Goal: Navigation & Orientation: Find specific page/section

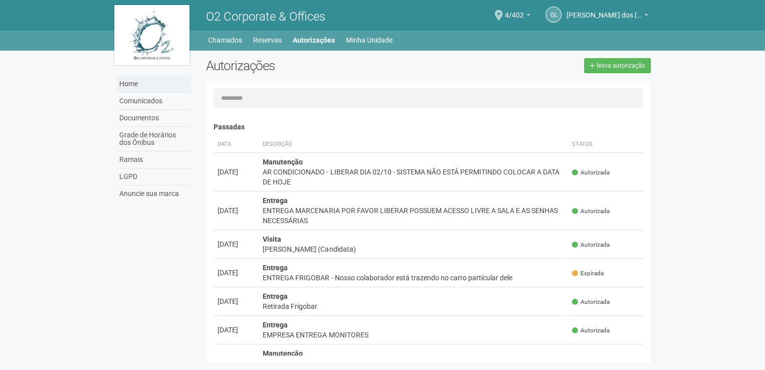
click at [148, 87] on link "Home" at bounding box center [154, 84] width 74 height 17
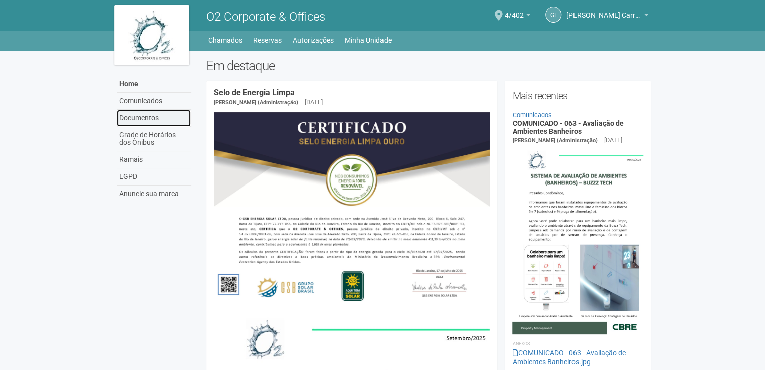
click at [144, 119] on link "Documentos" at bounding box center [154, 118] width 74 height 17
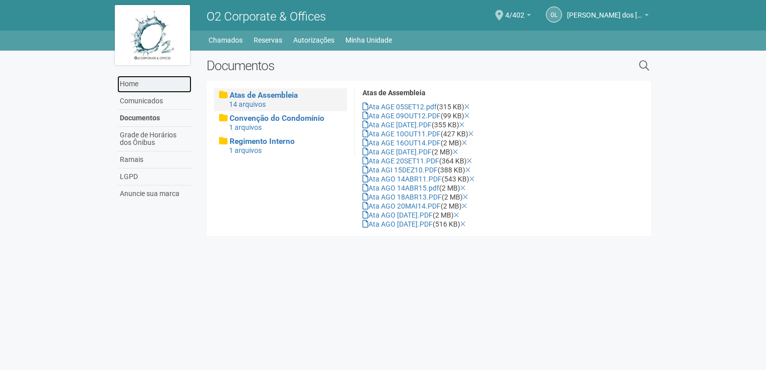
click at [145, 91] on link "Home" at bounding box center [154, 84] width 74 height 17
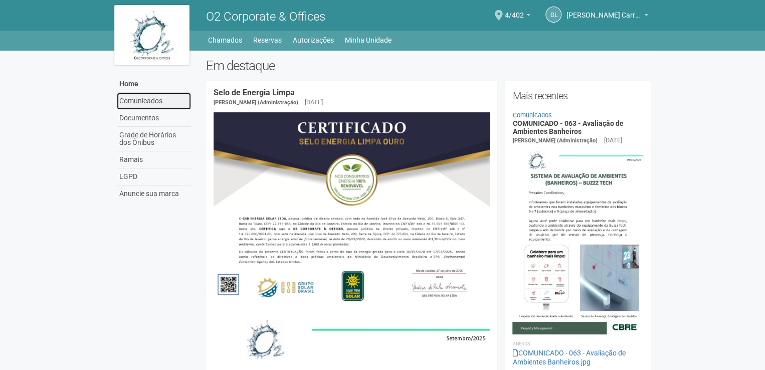
click at [148, 101] on link "Comunicados" at bounding box center [154, 101] width 74 height 17
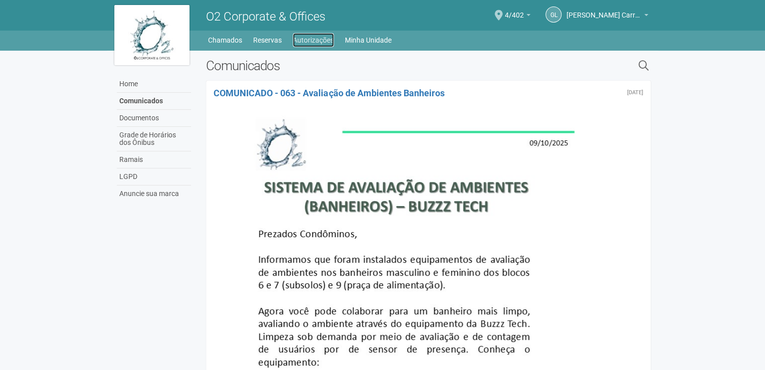
click at [320, 45] on link "Autorizações" at bounding box center [313, 40] width 41 height 14
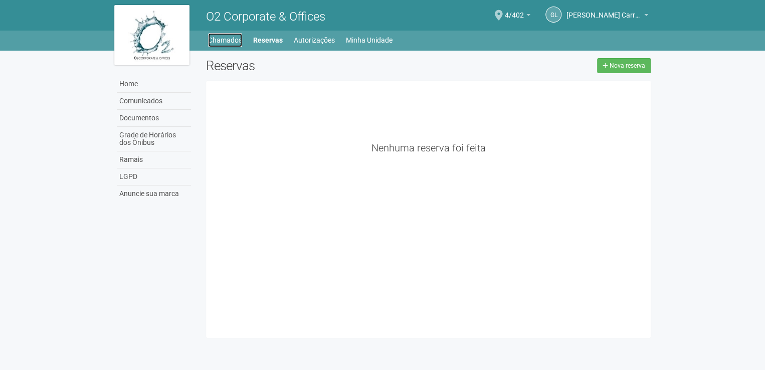
click at [231, 39] on link "Chamados" at bounding box center [225, 40] width 34 height 14
